Goal: Find specific page/section: Find specific page/section

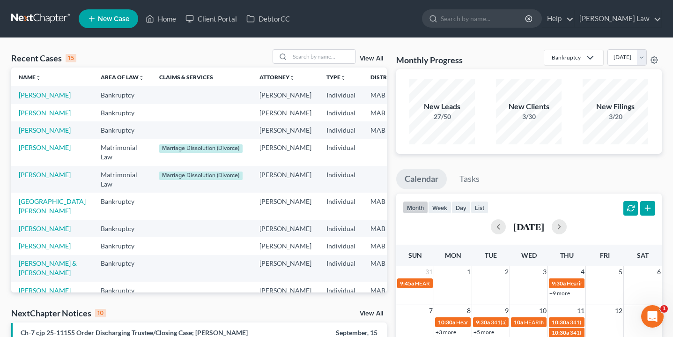
click at [551, 1] on nav "Home New Case Client Portal DebtorCC [PERSON_NAME] Law [EMAIL_ADDRESS][DOMAIN_N…" at bounding box center [336, 18] width 673 height 37
click at [525, 27] on div at bounding box center [482, 18] width 120 height 18
type input "borg"
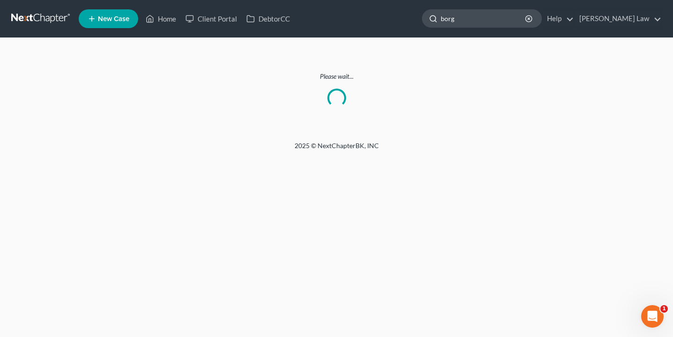
click at [524, 21] on input "borg" at bounding box center [484, 18] width 86 height 17
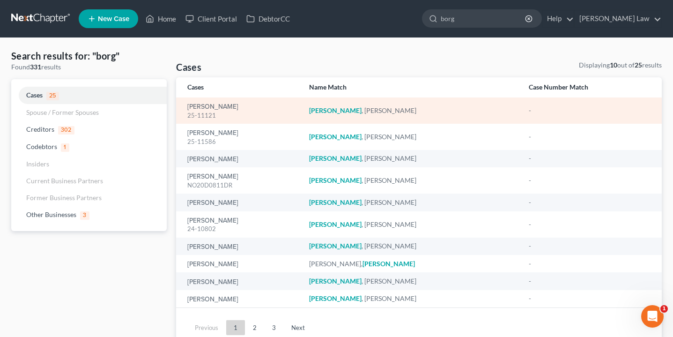
click at [215, 111] on div "25-11121" at bounding box center [240, 115] width 107 height 9
click at [216, 105] on link "[PERSON_NAME]" at bounding box center [212, 107] width 51 height 7
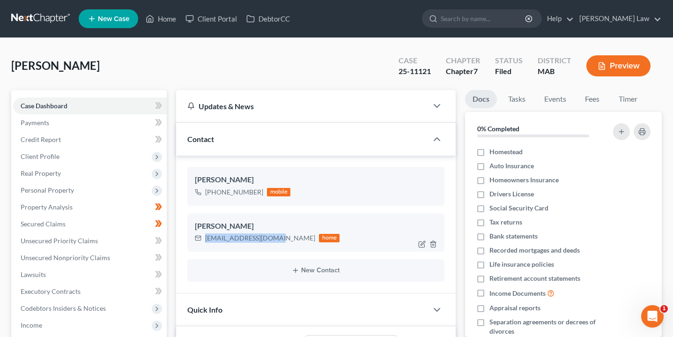
drag, startPoint x: 276, startPoint y: 236, endPoint x: 204, endPoint y: 238, distance: 72.2
click at [204, 238] on div "[EMAIL_ADDRESS][DOMAIN_NAME] home" at bounding box center [267, 238] width 145 height 12
copy div "[EMAIL_ADDRESS][DOMAIN_NAME]"
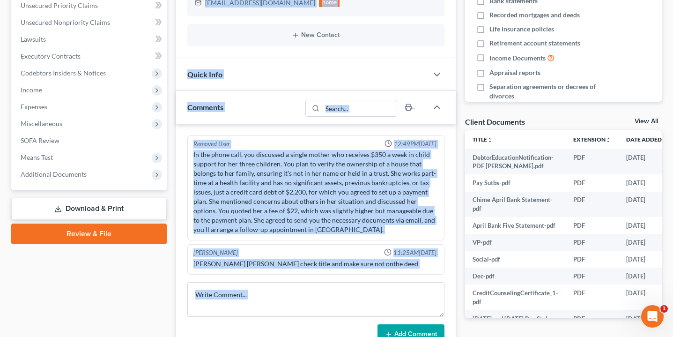
scroll to position [238, 0]
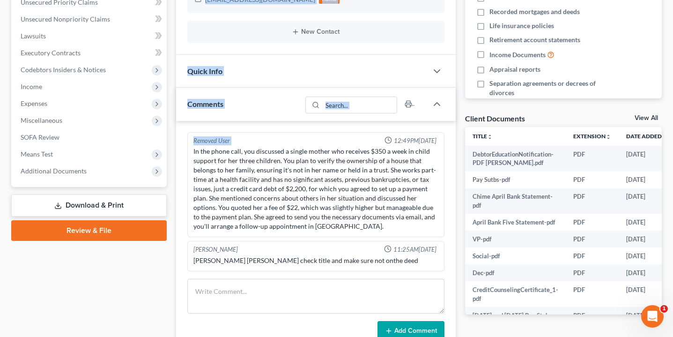
drag, startPoint x: 419, startPoint y: 208, endPoint x: 381, endPoint y: 116, distance: 99.8
click at [381, 116] on div "Updates & News × [US_STATE] District Notes Take a look at NextChapter's Distric…" at bounding box center [315, 168] width 279 height 632
click at [154, 279] on div "Case Dashboard Payments Invoices Payments Payments Credit Report Client Profile" at bounding box center [89, 168] width 165 height 632
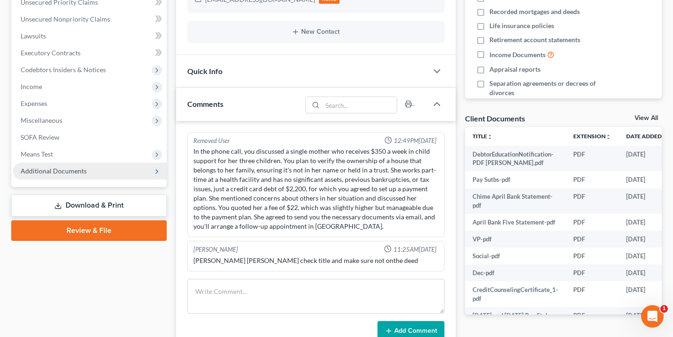
click at [108, 170] on span "Additional Documents" at bounding box center [90, 171] width 154 height 17
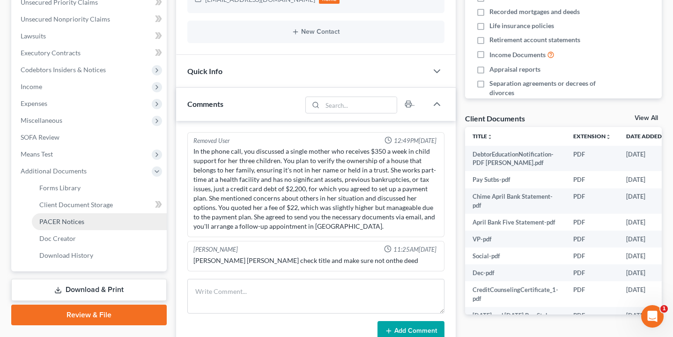
click at [107, 218] on link "PACER Notices" at bounding box center [99, 221] width 135 height 17
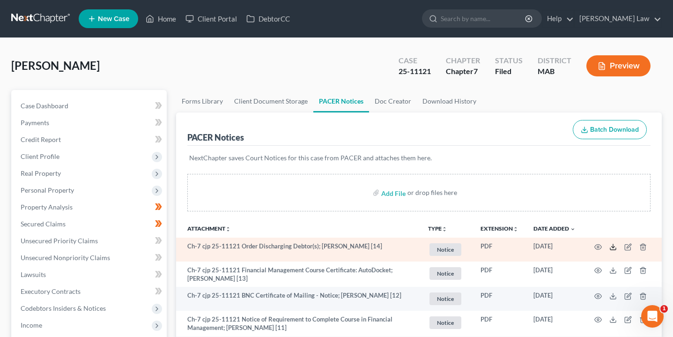
click at [612, 248] on icon at bounding box center [612, 246] width 7 height 7
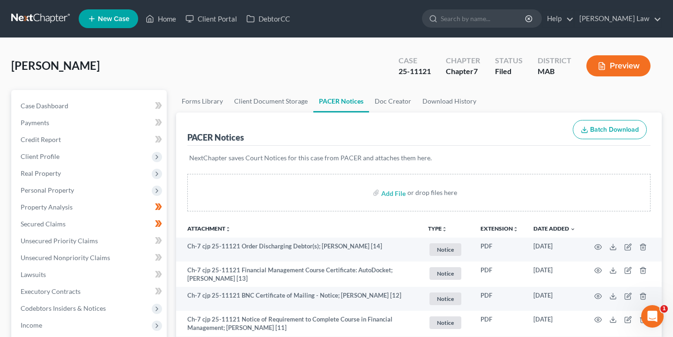
click at [499, 7] on ul "New Case Home Client Portal DebtorCC - No Result - See all results Or Press Ent…" at bounding box center [370, 19] width 583 height 24
click at [501, 22] on input "search" at bounding box center [484, 18] width 86 height 17
type input "[PERSON_NAME]"
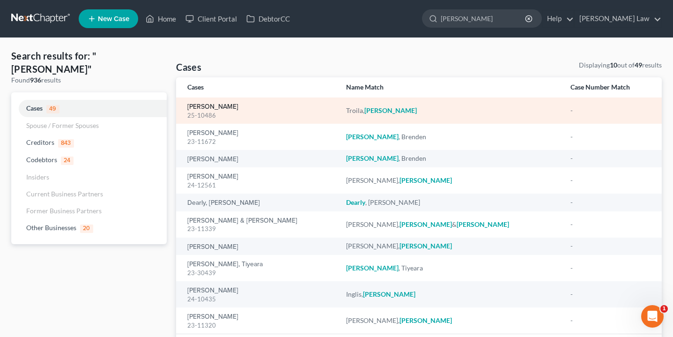
click at [217, 107] on link "[PERSON_NAME]" at bounding box center [212, 107] width 51 height 7
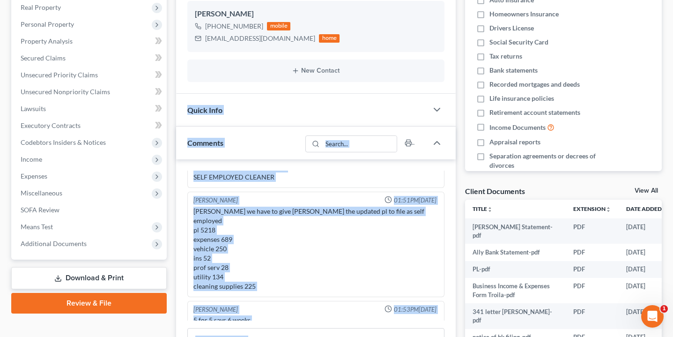
scroll to position [341, 0]
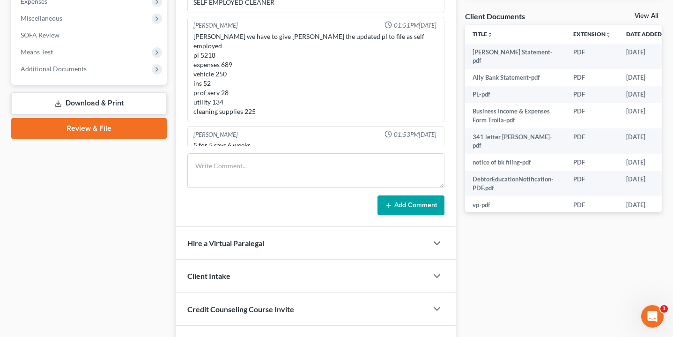
drag, startPoint x: 173, startPoint y: 259, endPoint x: 170, endPoint y: 252, distance: 8.2
click at [170, 251] on div "Petition Navigation Case Dashboard Payments Invoices Payments Payments Credit R…" at bounding box center [337, 53] width 660 height 609
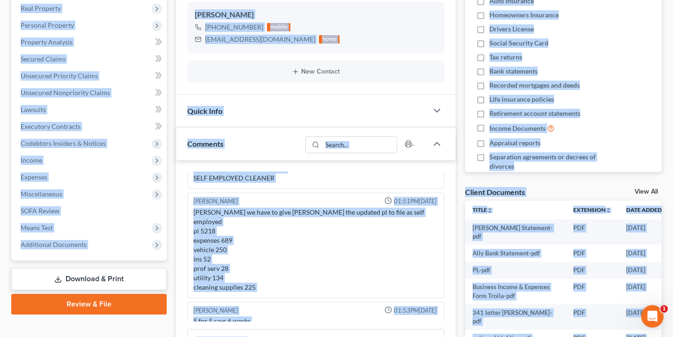
scroll to position [107, 0]
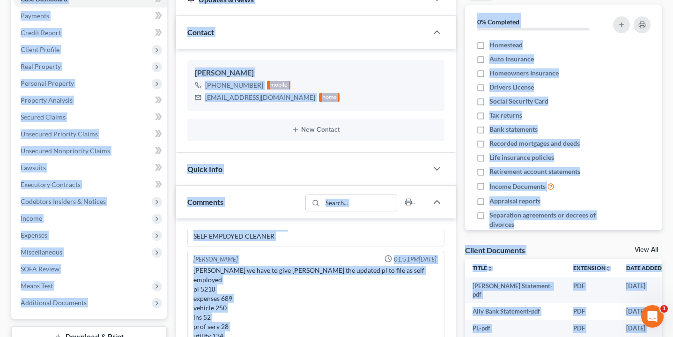
drag, startPoint x: 490, startPoint y: 241, endPoint x: 470, endPoint y: -47, distance: 289.2
click at [470, 0] on html "Home New Case Client Portal DebtorCC [PERSON_NAME] Law [EMAIL_ADDRESS][DOMAIN_N…" at bounding box center [336, 260] width 673 height 734
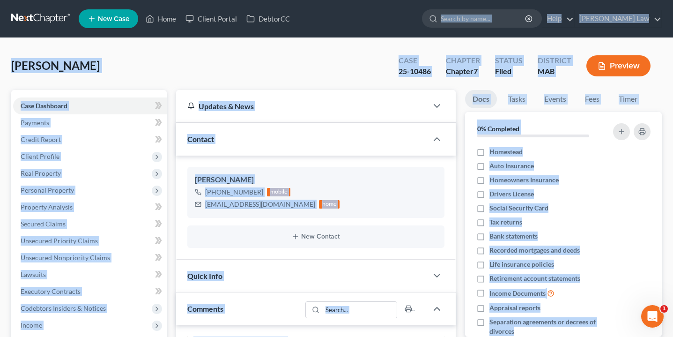
click at [270, 164] on div "[PERSON_NAME] [PHONE_NUMBER] mobile [EMAIL_ADDRESS][DOMAIN_NAME] home New Conta…" at bounding box center [315, 208] width 279 height 104
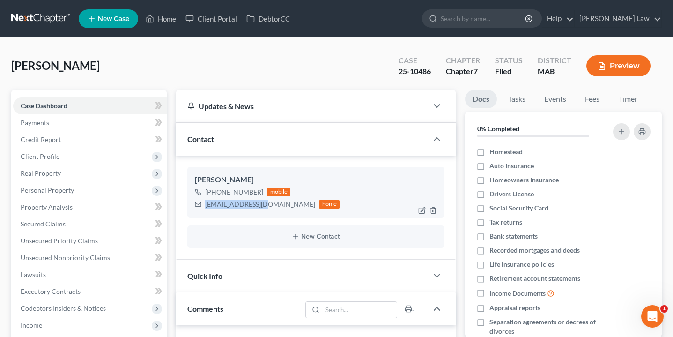
drag, startPoint x: 261, startPoint y: 204, endPoint x: 206, endPoint y: 206, distance: 55.3
click at [206, 206] on div "[EMAIL_ADDRESS][DOMAIN_NAME] home" at bounding box center [267, 204] width 145 height 12
copy div "[EMAIL_ADDRESS][DOMAIN_NAME]"
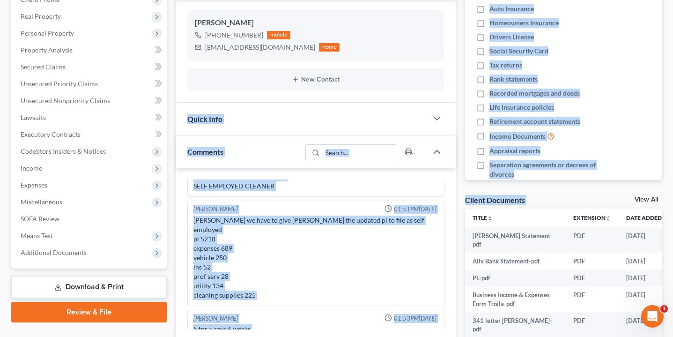
scroll to position [222, 0]
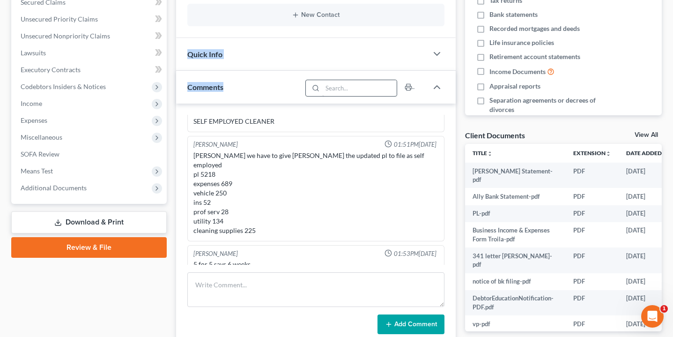
drag, startPoint x: 386, startPoint y: 267, endPoint x: 373, endPoint y: 87, distance: 180.8
click at [373, 87] on div "Updates & News × [US_STATE] District Notes Take a look at NextChapter's Distric…" at bounding box center [315, 172] width 279 height 609
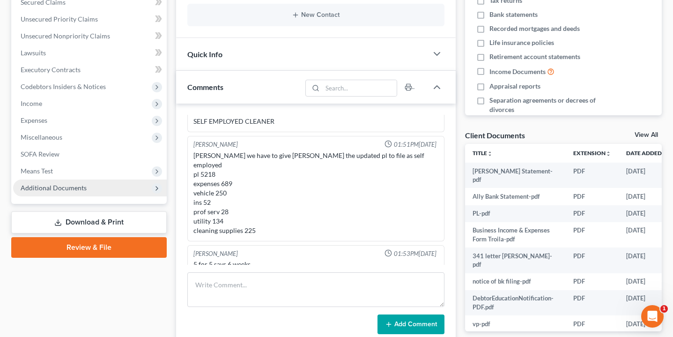
click at [103, 192] on span "Additional Documents" at bounding box center [90, 187] width 154 height 17
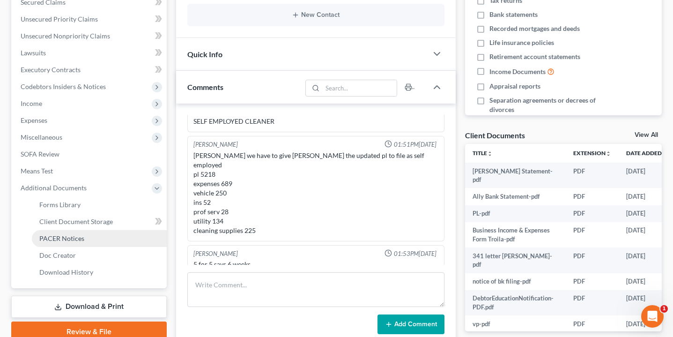
click at [102, 239] on link "PACER Notices" at bounding box center [99, 238] width 135 height 17
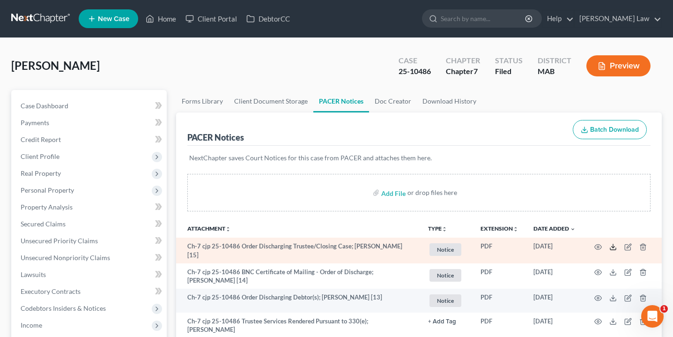
click at [613, 246] on line at bounding box center [613, 246] width 0 height 4
